Goal: Share content: Share content

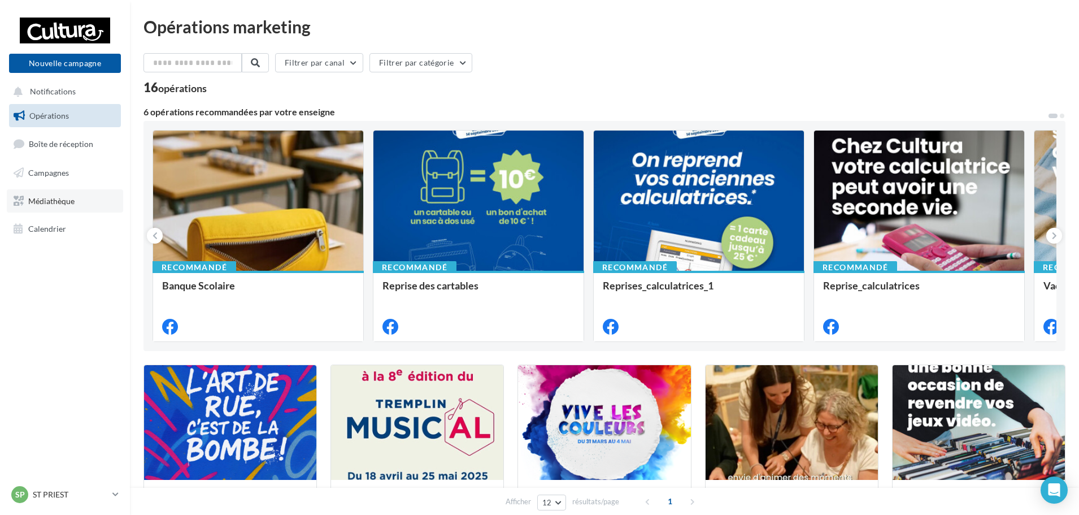
click at [63, 204] on span "Médiathèque" at bounding box center [51, 200] width 46 height 10
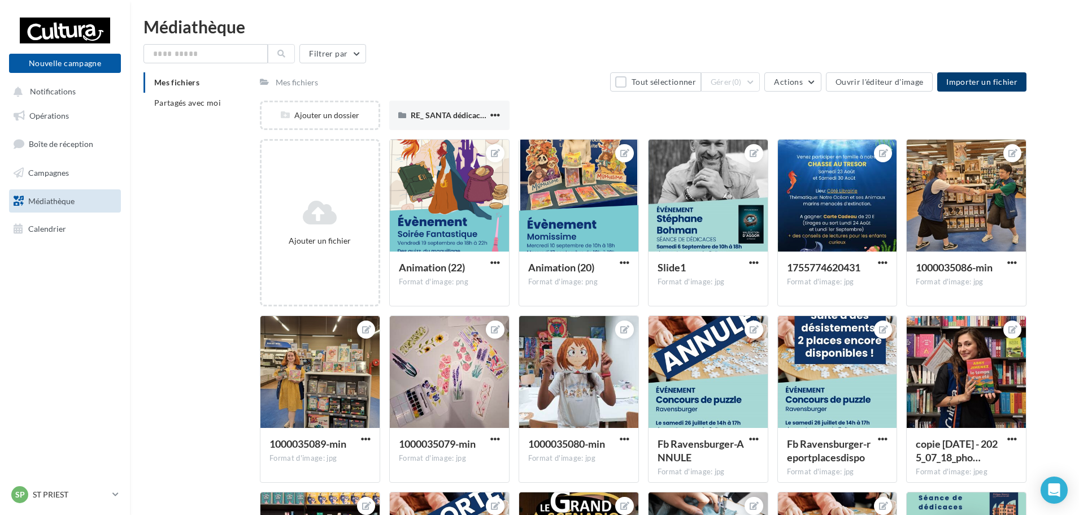
click at [974, 82] on span "Importer un fichier" at bounding box center [981, 82] width 71 height 10
click at [453, 206] on div at bounding box center [449, 196] width 119 height 113
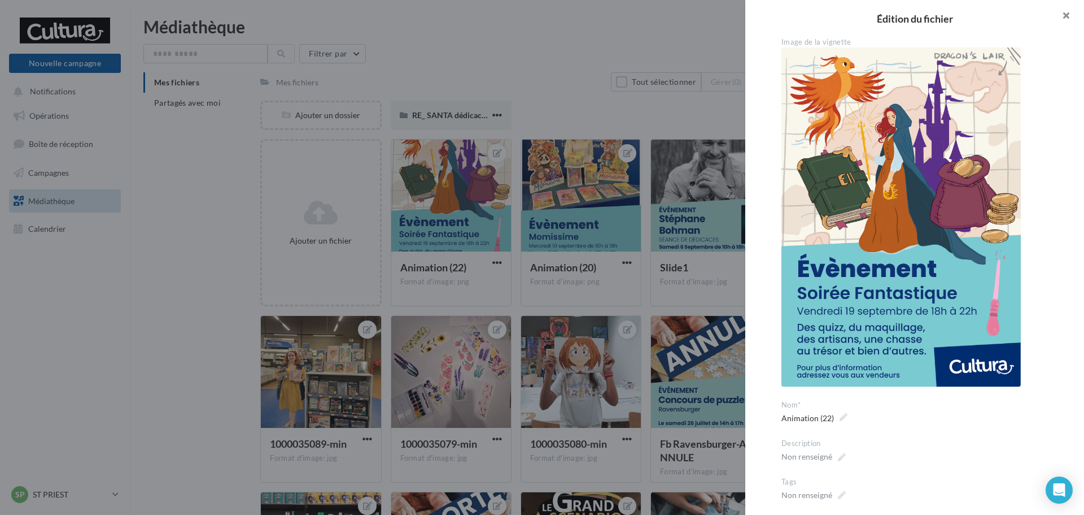
click at [1067, 14] on button "button" at bounding box center [1061, 17] width 45 height 34
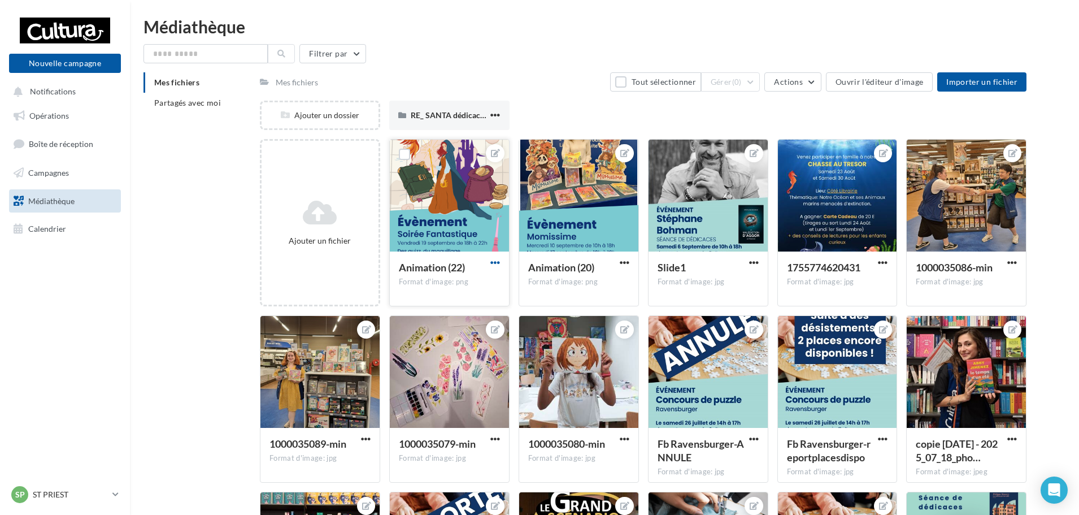
click at [491, 262] on span "button" at bounding box center [495, 263] width 10 height 10
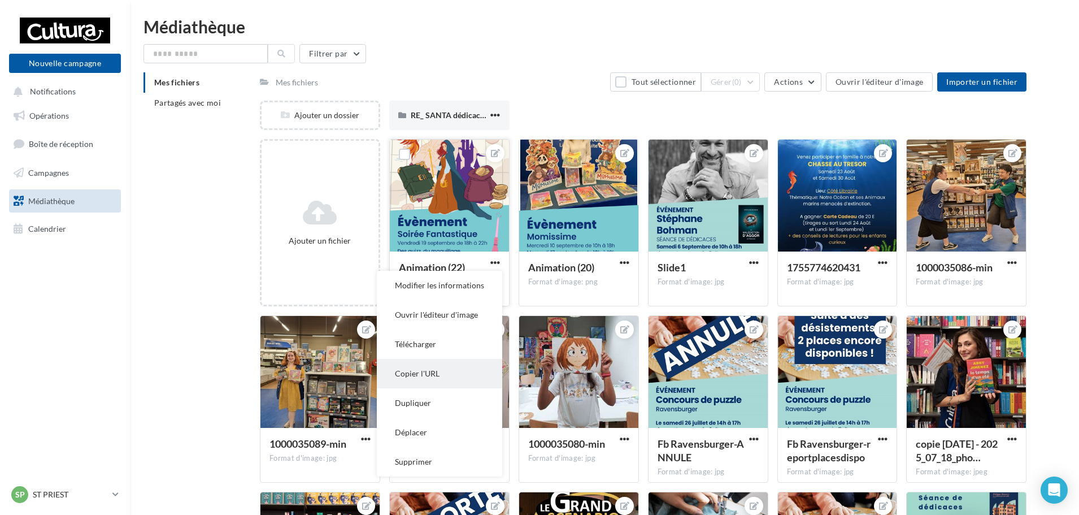
click at [420, 374] on button "Copier l'URL" at bounding box center [439, 373] width 125 height 29
